Goal: Information Seeking & Learning: Learn about a topic

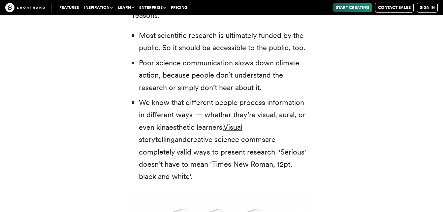
scroll to position [1443, 0]
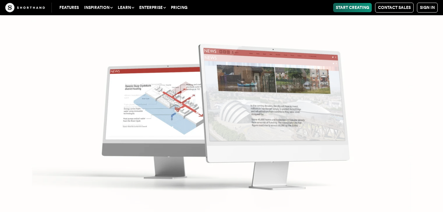
scroll to position [2788, 0]
click at [409, 155] on img at bounding box center [221, 106] width 443 height 212
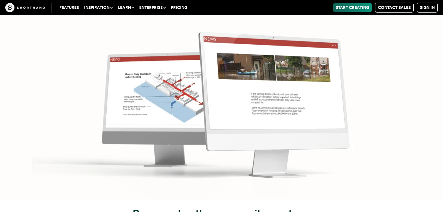
scroll to position [2895, 0]
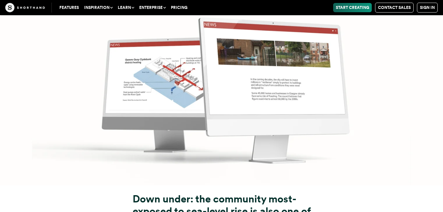
click at [398, 141] on img at bounding box center [221, 80] width 443 height 212
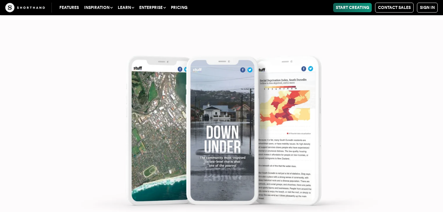
scroll to position [3356, 0]
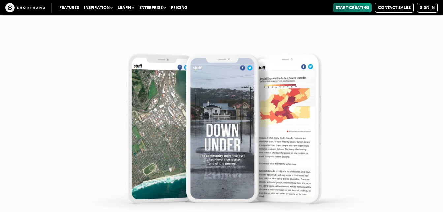
click at [425, 149] on img at bounding box center [221, 124] width 443 height 212
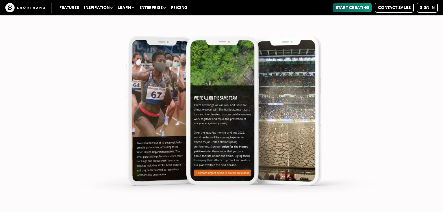
scroll to position [7698, 0]
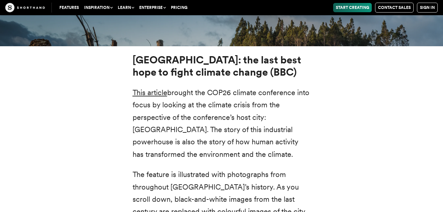
scroll to position [2339, 0]
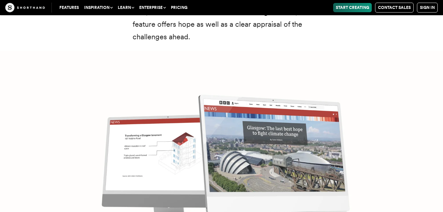
click at [441, 206] on img at bounding box center [221, 157] width 443 height 212
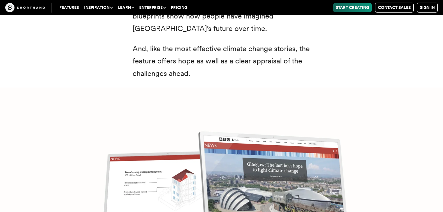
scroll to position [2554, 0]
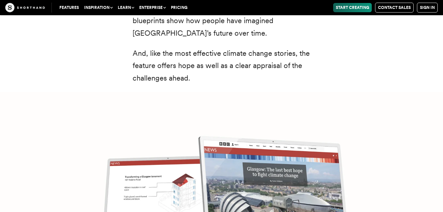
click at [276, 162] on img at bounding box center [221, 198] width 443 height 212
click at [179, 171] on img at bounding box center [221, 198] width 443 height 212
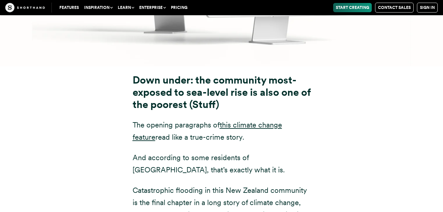
scroll to position [3027, 0]
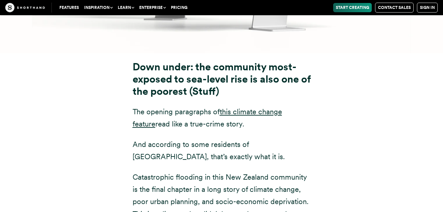
click at [441, 211] on div "Down under: the community most-exposed to sea-level rise is also one of the poo…" at bounding box center [221, 200] width 443 height 294
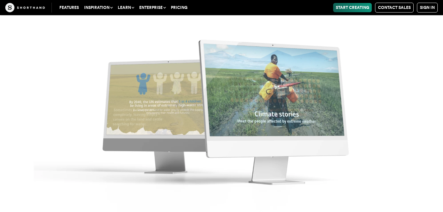
scroll to position [4713, 0]
click at [243, 87] on img at bounding box center [221, 106] width 443 height 212
click at [249, 112] on img at bounding box center [221, 106] width 443 height 212
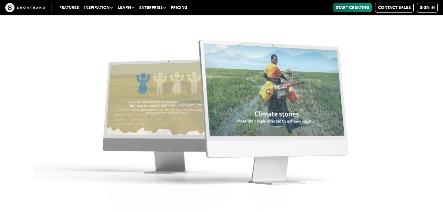
click at [249, 112] on img at bounding box center [221, 106] width 443 height 212
drag, startPoint x: 313, startPoint y: 117, endPoint x: 389, endPoint y: 50, distance: 101.6
click at [389, 50] on img at bounding box center [221, 106] width 443 height 212
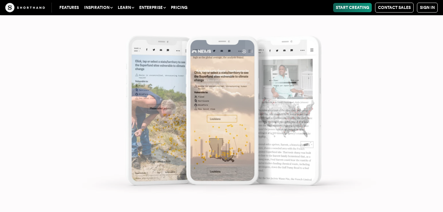
scroll to position [5478, 0]
click at [441, 205] on img at bounding box center [221, 106] width 443 height 212
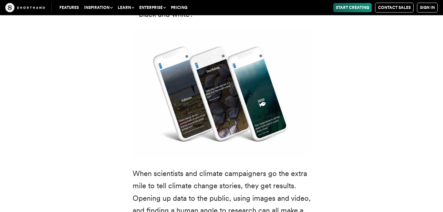
scroll to position [1593, 0]
